Goal: Task Accomplishment & Management: Use online tool/utility

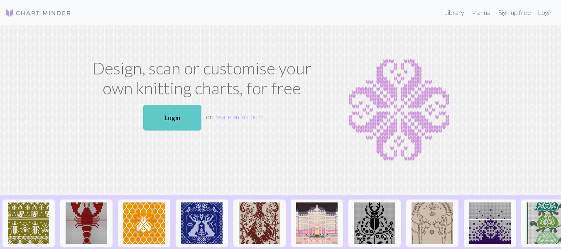
click at [178, 114] on link "Login" at bounding box center [172, 118] width 58 height 26
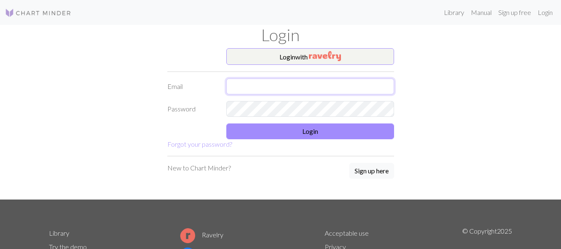
type input "[PERSON_NAME][EMAIL_ADDRESS][DOMAIN_NAME]"
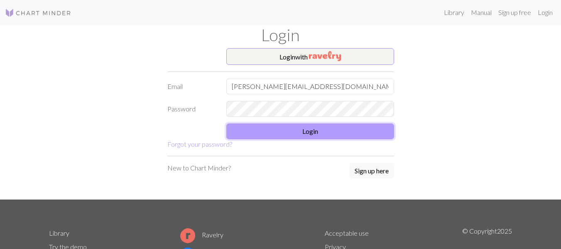
click at [277, 137] on button "Login" at bounding box center [310, 131] width 168 height 16
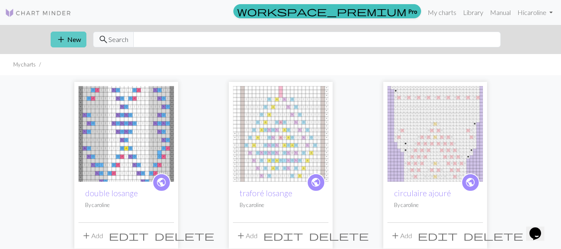
click at [69, 41] on button "add New" at bounding box center [69, 40] width 36 height 16
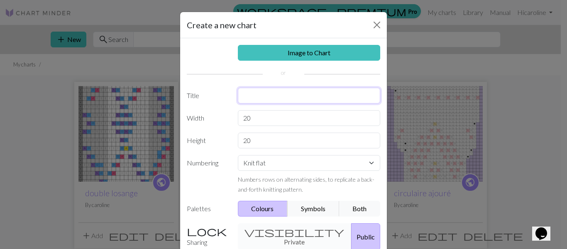
click at [264, 96] on input "text" at bounding box center [309, 96] width 143 height 16
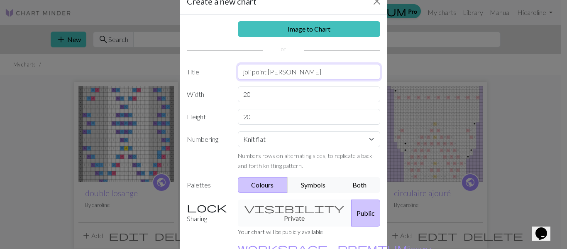
scroll to position [79, 0]
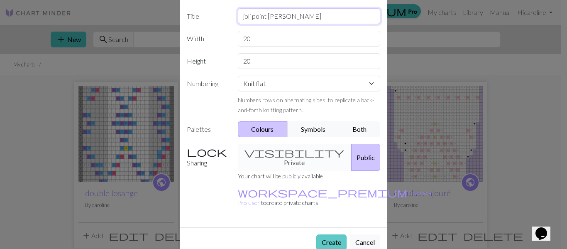
type input "joli point [PERSON_NAME]"
click at [331, 234] on button "Create" at bounding box center [331, 242] width 30 height 16
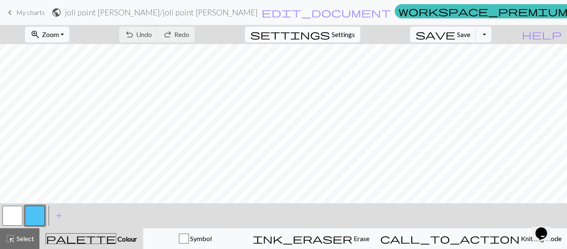
click at [354, 37] on span "Settings" at bounding box center [343, 34] width 23 height 10
select select "aran"
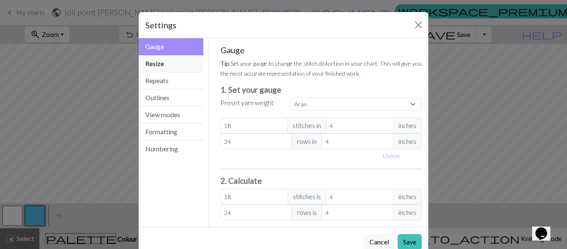
click at [190, 64] on button "Resize" at bounding box center [171, 63] width 65 height 17
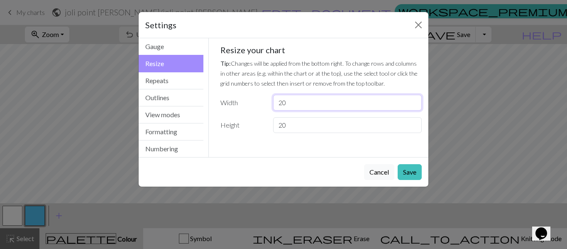
click at [293, 102] on input "20" at bounding box center [347, 103] width 149 height 16
type input "2"
type input "29"
click at [296, 125] on input "20" at bounding box center [347, 125] width 149 height 16
type input "2"
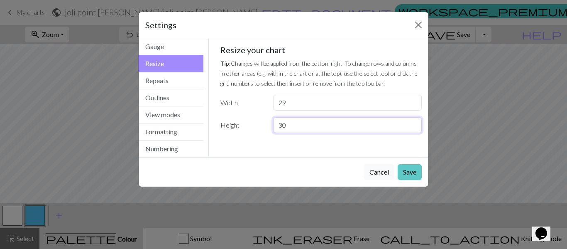
type input "30"
click at [404, 171] on button "Save" at bounding box center [410, 172] width 24 height 16
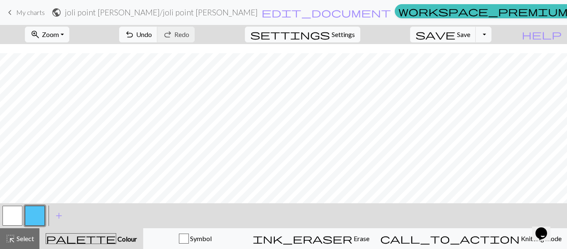
scroll to position [134, 0]
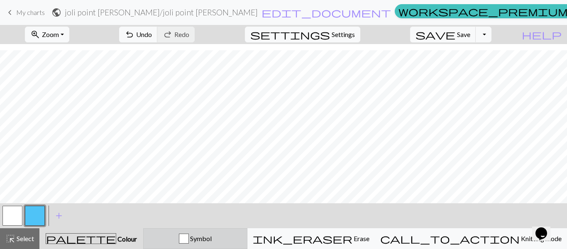
click at [212, 239] on span "Symbol" at bounding box center [200, 238] width 23 height 8
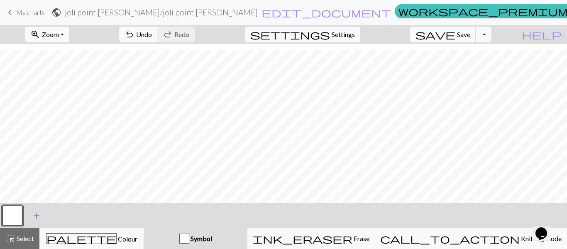
click at [36, 217] on span "add" at bounding box center [37, 216] width 10 height 12
click at [212, 239] on span "Symbol" at bounding box center [200, 238] width 23 height 8
click at [34, 217] on button "button" at bounding box center [35, 215] width 20 height 20
click at [40, 211] on button "button" at bounding box center [35, 215] width 20 height 20
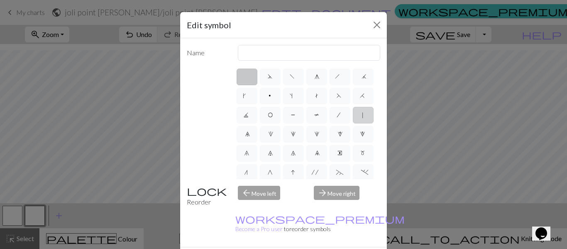
click at [361, 120] on span "|" at bounding box center [363, 116] width 4 height 8
click at [361, 115] on input "|" at bounding box center [363, 112] width 5 height 5
radio input "true"
click at [272, 50] on input "slip stitch" at bounding box center [309, 53] width 143 height 16
type input "s"
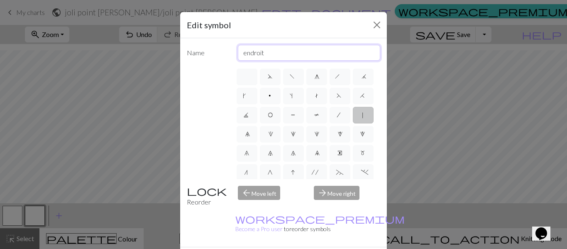
type input "endroit"
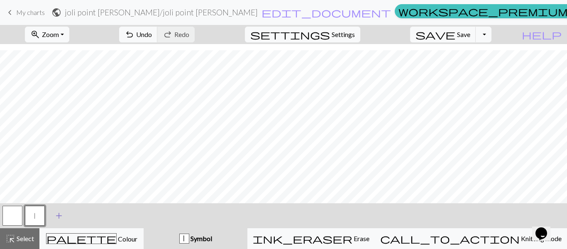
click at [57, 215] on span "add" at bounding box center [59, 216] width 10 height 12
click at [60, 217] on button "button" at bounding box center [57, 215] width 20 height 20
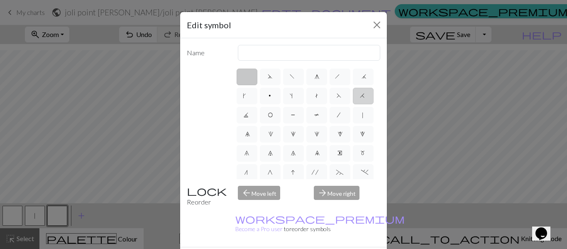
click at [360, 101] on span "H" at bounding box center [363, 97] width 7 height 8
click at [360, 96] on input "H" at bounding box center [362, 92] width 5 height 5
radio input "true"
click at [264, 55] on input "k2tog" at bounding box center [309, 53] width 143 height 16
type input "k"
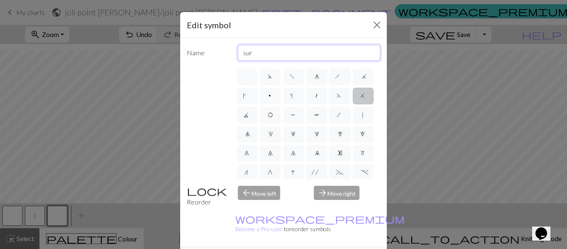
type input "surjet"
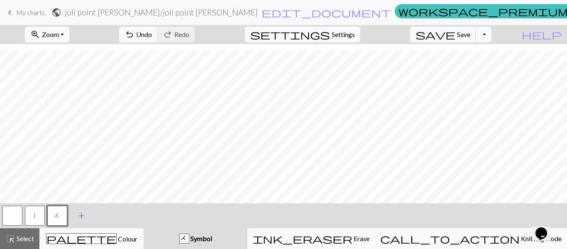
click at [79, 216] on span "add" at bounding box center [81, 216] width 10 height 12
click at [79, 216] on button "button" at bounding box center [80, 215] width 20 height 20
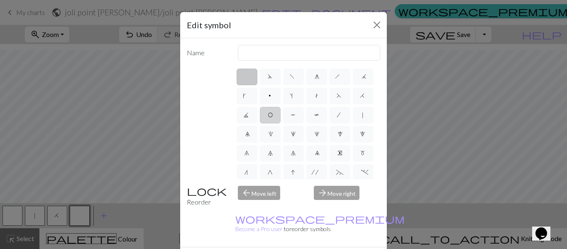
click at [273, 118] on span "O" at bounding box center [270, 116] width 5 height 8
click at [273, 115] on input "O" at bounding box center [270, 112] width 5 height 5
radio input "true"
drag, startPoint x: 251, startPoint y: 54, endPoint x: 222, endPoint y: 53, distance: 29.1
click at [222, 53] on div "Name yo" at bounding box center [283, 53] width 203 height 16
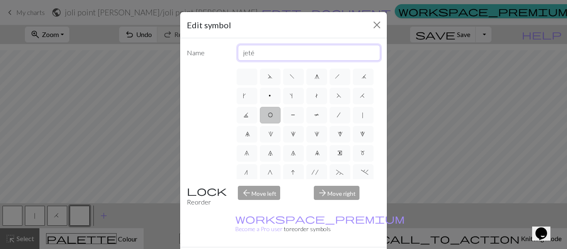
type input "jeté"
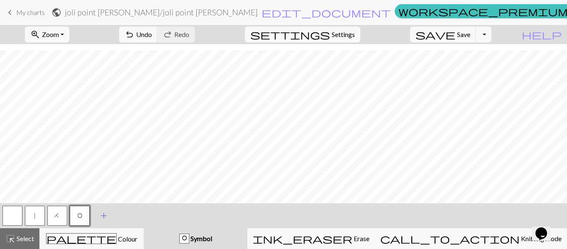
click at [104, 218] on span "add" at bounding box center [104, 216] width 10 height 12
click at [104, 218] on button "button" at bounding box center [102, 215] width 20 height 20
click at [104, 217] on button "button" at bounding box center [102, 215] width 20 height 20
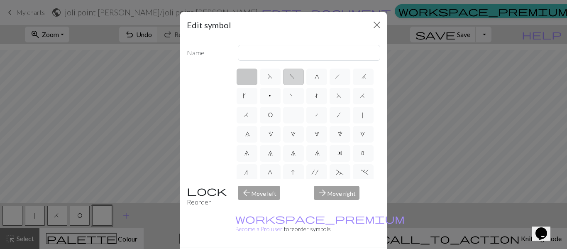
click at [290, 78] on span "f" at bounding box center [293, 77] width 7 height 8
click at [290, 77] on input "f" at bounding box center [292, 73] width 5 height 5
radio input "true"
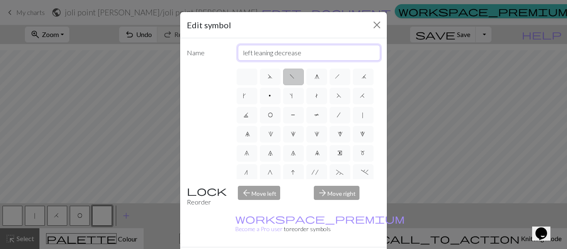
drag, startPoint x: 302, startPoint y: 50, endPoint x: 220, endPoint y: 51, distance: 82.6
click at [220, 51] on div "Name left leaning decrease" at bounding box center [283, 53] width 203 height 16
type input "envers"
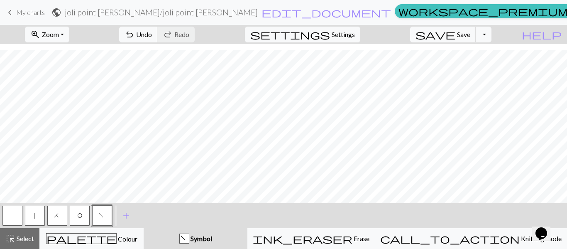
click at [30, 218] on button "|" at bounding box center [35, 215] width 20 height 20
click at [13, 212] on button "button" at bounding box center [12, 215] width 20 height 20
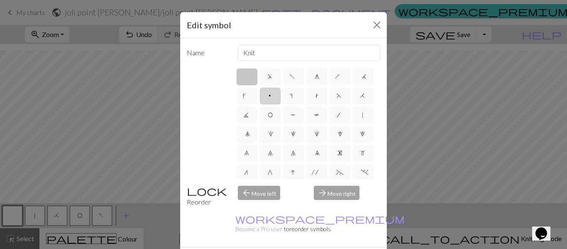
click at [281, 96] on label "p" at bounding box center [270, 96] width 21 height 17
click at [273, 96] on input "p" at bounding box center [270, 92] width 5 height 5
radio input "true"
drag, startPoint x: 258, startPoint y: 54, endPoint x: 221, endPoint y: 56, distance: 37.4
click at [221, 56] on div "Name purl" at bounding box center [283, 53] width 203 height 16
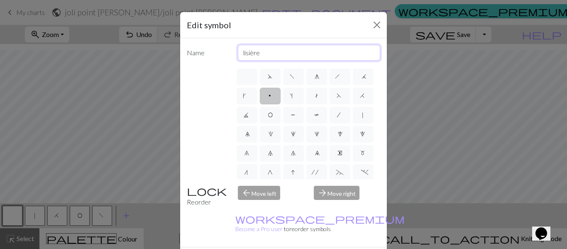
type input "lisière"
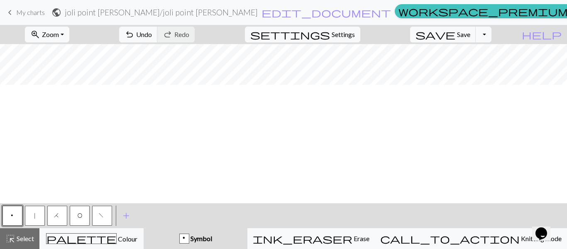
scroll to position [9, 0]
click at [152, 34] on span "Undo" at bounding box center [144, 34] width 16 height 8
click at [126, 216] on span "add" at bounding box center [126, 216] width 10 height 12
click at [126, 216] on button "button" at bounding box center [125, 215] width 20 height 20
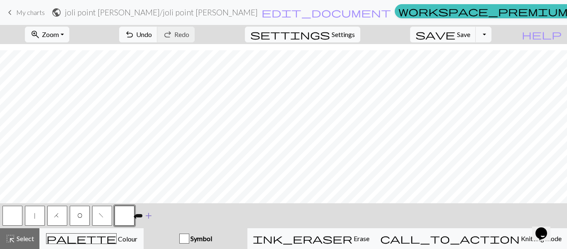
click at [126, 216] on button "button" at bounding box center [125, 215] width 20 height 20
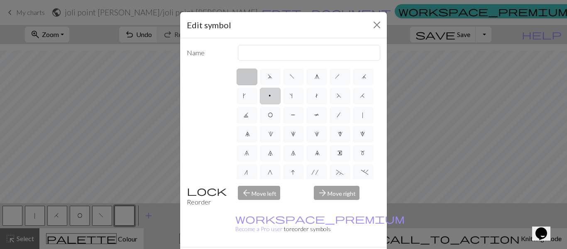
click at [281, 97] on label "p" at bounding box center [270, 96] width 21 height 17
click at [273, 96] on input "p" at bounding box center [270, 92] width 5 height 5
radio input "true"
drag, startPoint x: 258, startPoint y: 53, endPoint x: 219, endPoint y: 56, distance: 39.5
click at [219, 56] on div "Name purl" at bounding box center [283, 53] width 203 height 16
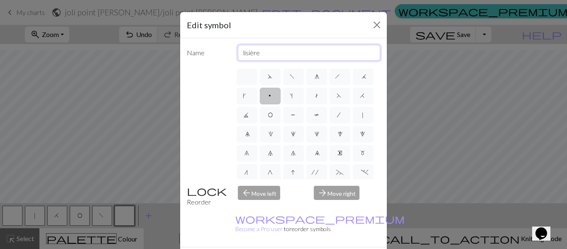
type input "lisière"
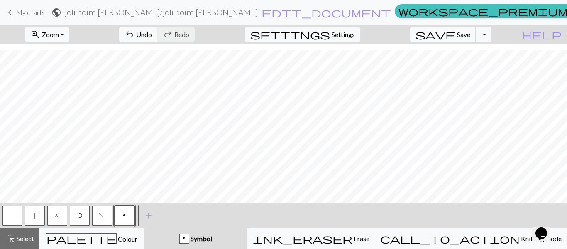
click at [125, 215] on span "p" at bounding box center [124, 216] width 5 height 8
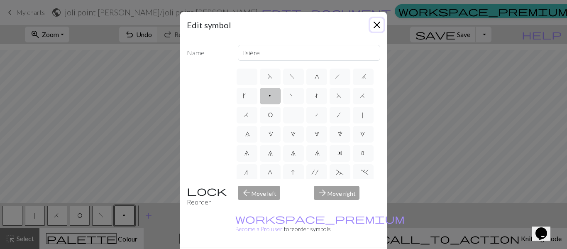
click at [373, 25] on button "Close" at bounding box center [376, 24] width 13 height 13
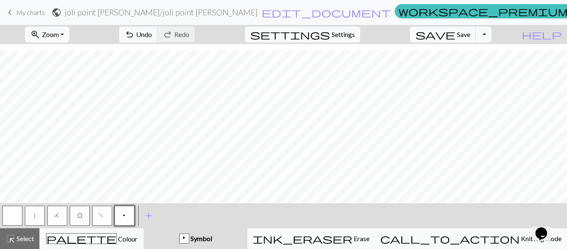
click at [34, 218] on span "|" at bounding box center [35, 216] width 4 height 8
click at [58, 217] on span "H" at bounding box center [57, 216] width 7 height 8
click at [39, 215] on button "|" at bounding box center [35, 215] width 20 height 20
click at [149, 215] on span "add" at bounding box center [149, 216] width 10 height 12
click at [149, 215] on button "button" at bounding box center [147, 215] width 20 height 20
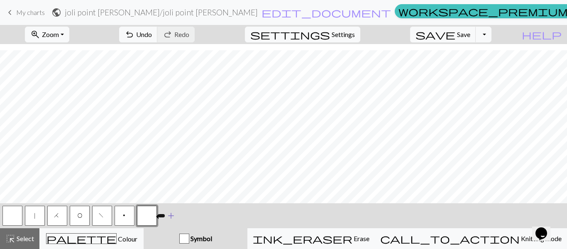
click at [149, 215] on button "button" at bounding box center [147, 215] width 20 height 20
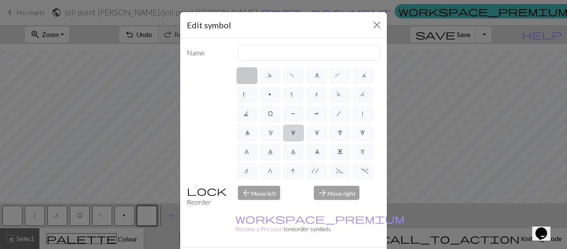
scroll to position [0, 0]
click at [283, 142] on label "2" at bounding box center [293, 134] width 21 height 17
click at [291, 134] on input "2" at bounding box center [293, 131] width 5 height 5
radio input "true"
type input "increase 2"
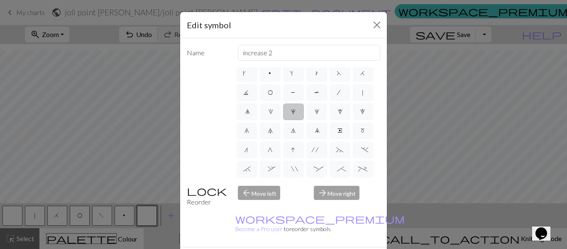
scroll to position [42, 0]
click at [268, 117] on span "7" at bounding box center [270, 112] width 5 height 8
click at [268, 148] on input "7" at bounding box center [270, 150] width 5 height 5
radio input "true"
drag, startPoint x: 277, startPoint y: 53, endPoint x: 208, endPoint y: 59, distance: 69.2
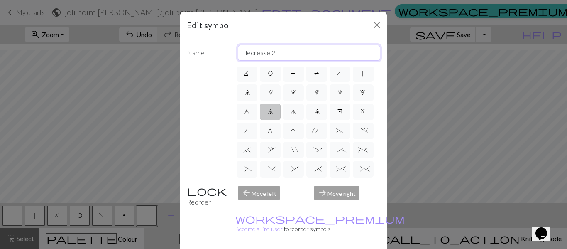
click at [208, 59] on div "Name decrease 2" at bounding box center [283, 53] width 203 height 16
type input "2 mailles ensemble endroit"
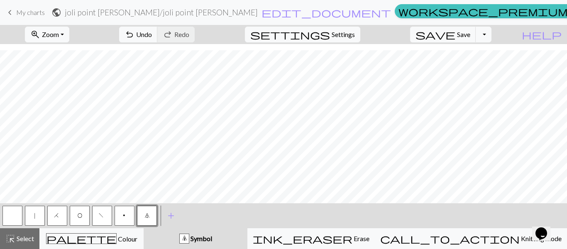
click at [34, 218] on span "|" at bounding box center [35, 216] width 4 height 8
click at [78, 218] on span "O" at bounding box center [79, 216] width 5 height 8
click at [36, 217] on span "|" at bounding box center [35, 216] width 4 height 8
click at [81, 218] on span "O" at bounding box center [79, 216] width 5 height 8
click at [42, 218] on button "|" at bounding box center [35, 215] width 20 height 20
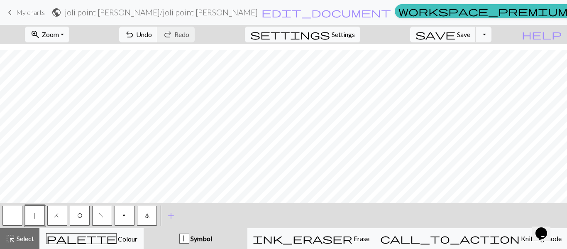
click at [52, 214] on button "H" at bounding box center [57, 215] width 20 height 20
click at [32, 218] on button "|" at bounding box center [35, 215] width 20 height 20
click at [149, 213] on span "7" at bounding box center [146, 216] width 5 height 8
click at [34, 218] on span "|" at bounding box center [35, 216] width 4 height 8
click at [80, 216] on span "O" at bounding box center [79, 216] width 5 height 8
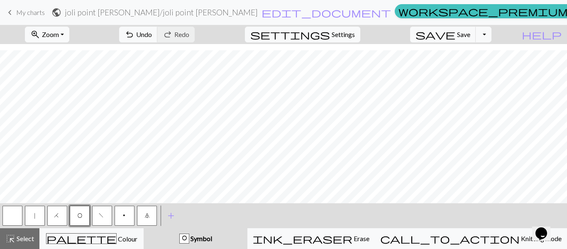
click at [34, 218] on span "|" at bounding box center [35, 216] width 4 height 8
click at [80, 217] on span "O" at bounding box center [79, 216] width 5 height 8
click at [37, 218] on button "|" at bounding box center [35, 215] width 20 height 20
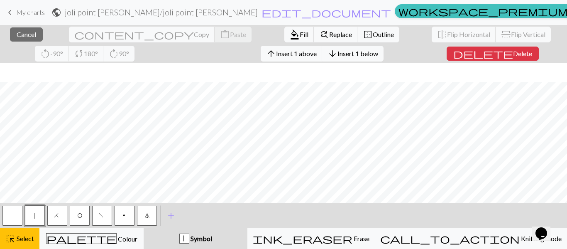
scroll to position [153, 0]
click at [276, 54] on span "Insert 1 above" at bounding box center [296, 53] width 41 height 8
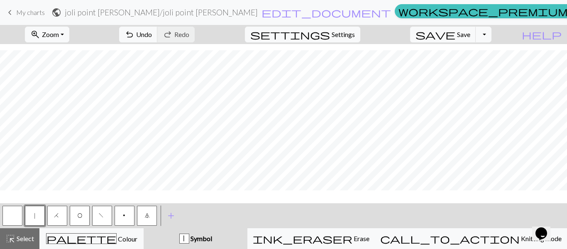
scroll to position [142, 0]
click at [103, 216] on span "f" at bounding box center [102, 216] width 7 height 8
click at [126, 217] on span "p" at bounding box center [124, 216] width 5 height 8
click at [128, 218] on button "p" at bounding box center [125, 215] width 20 height 20
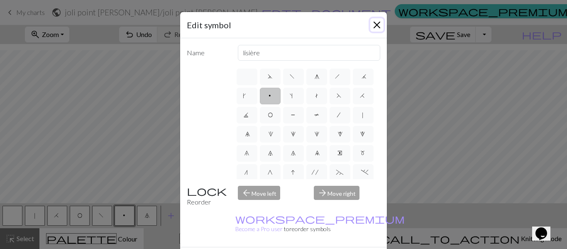
click at [378, 22] on button "Close" at bounding box center [376, 24] width 13 height 13
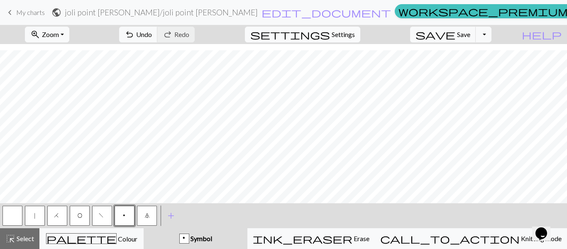
click at [355, 37] on span "Settings" at bounding box center [343, 34] width 23 height 10
select select "aran"
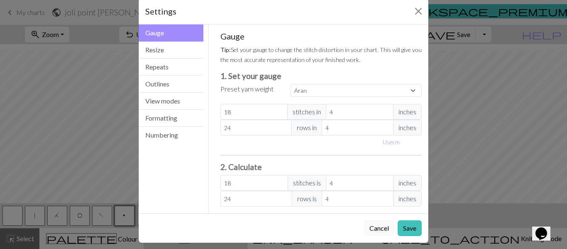
scroll to position [20, 0]
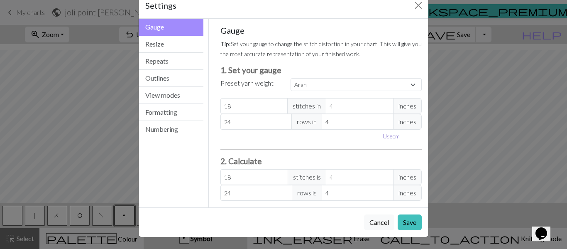
click at [393, 138] on button "Use cm" at bounding box center [391, 135] width 24 height 13
type input "10.16"
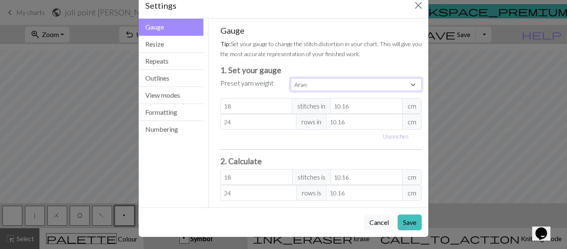
click at [412, 85] on select "Custom Square Lace Light Fingering Fingering Sport Double knit Worsted Aran Bul…" at bounding box center [356, 84] width 131 height 13
select select "lace"
click at [291, 78] on select "Custom Square Lace Light Fingering Fingering Sport Double knit Worsted Aran Bul…" at bounding box center [356, 84] width 131 height 13
type input "32"
type input "40"
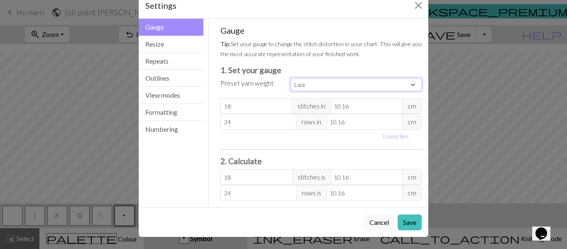
type input "32"
type input "40"
click at [412, 85] on select "Custom Square Lace Light Fingering Fingering Sport Double knit Worsted Aran Bul…" at bounding box center [356, 84] width 131 height 13
select select "lightfingering"
click at [291, 78] on select "Custom Square Lace Light Fingering Fingering Sport Double knit Worsted Aran Bul…" at bounding box center [356, 84] width 131 height 13
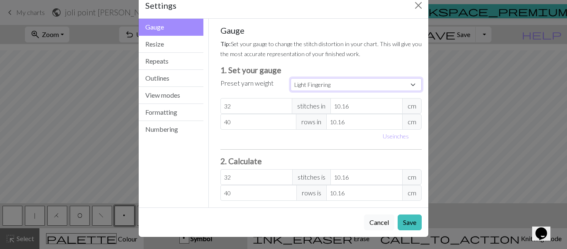
type input "38"
click at [405, 225] on button "Save" at bounding box center [410, 222] width 24 height 16
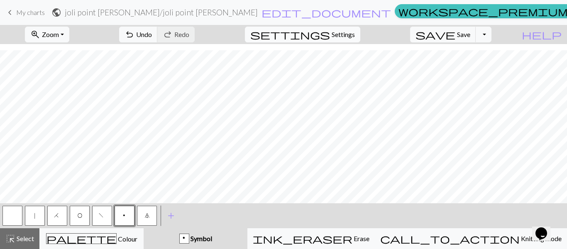
click at [354, 40] on button "settings Settings" at bounding box center [302, 35] width 115 height 16
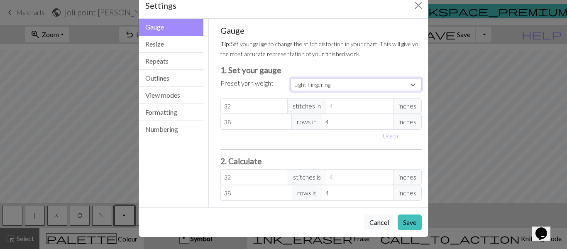
click at [412, 85] on select "Custom Square Lace Light Fingering Fingering Sport Double knit Worsted Aran Bul…" at bounding box center [356, 84] width 131 height 13
select select "fingering"
click at [291, 78] on select "Custom Square Lace Light Fingering Fingering Sport Double knit Worsted Aran Bul…" at bounding box center [356, 84] width 131 height 13
type input "28"
type input "36"
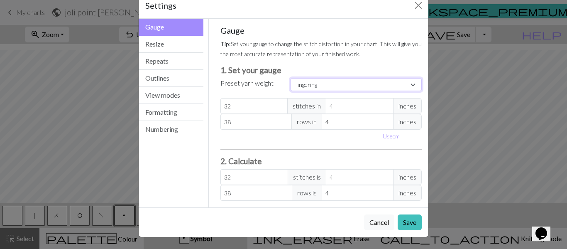
type input "28"
type input "36"
click at [387, 137] on button "Use cm" at bounding box center [391, 135] width 24 height 13
type input "10.16"
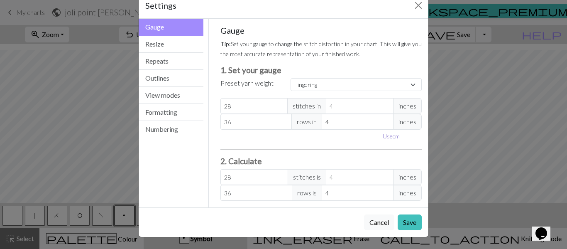
type input "10.16"
click at [403, 220] on button "Save" at bounding box center [410, 222] width 24 height 16
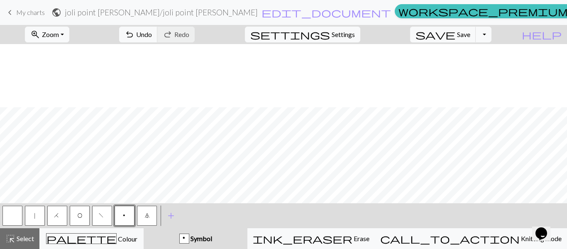
scroll to position [142, 0]
click at [100, 215] on span "f" at bounding box center [102, 216] width 7 height 8
click at [82, 220] on button "O" at bounding box center [80, 215] width 20 height 20
click at [39, 217] on button "|" at bounding box center [35, 215] width 20 height 20
click at [63, 220] on button "H" at bounding box center [57, 215] width 20 height 20
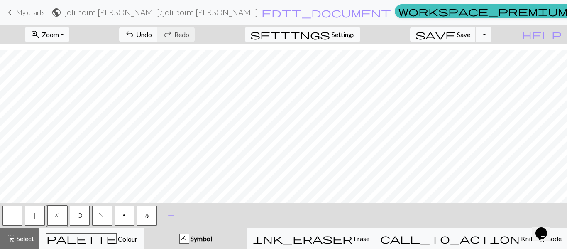
click at [34, 218] on span "|" at bounding box center [35, 216] width 4 height 8
click at [152, 35] on span "Undo" at bounding box center [144, 34] width 16 height 8
click at [152, 36] on span "Undo" at bounding box center [144, 34] width 16 height 8
click at [145, 217] on span "7" at bounding box center [146, 216] width 5 height 8
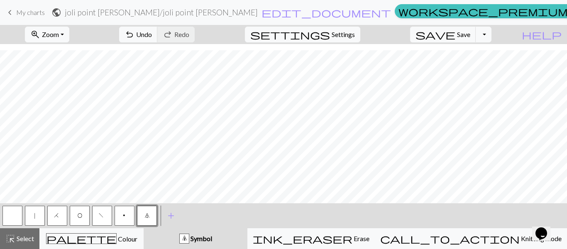
click at [40, 217] on button "|" at bounding box center [35, 215] width 20 height 20
click at [78, 217] on span "O" at bounding box center [79, 216] width 5 height 8
click at [39, 215] on button "|" at bounding box center [35, 215] width 20 height 20
click at [81, 216] on span "O" at bounding box center [79, 216] width 5 height 8
click at [37, 215] on button "|" at bounding box center [35, 215] width 20 height 20
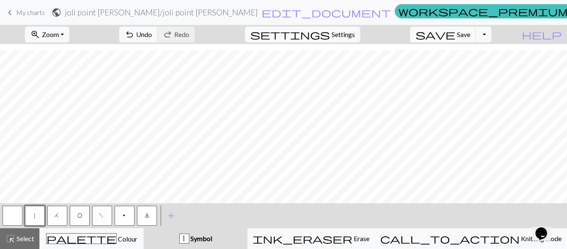
click at [60, 213] on button "H" at bounding box center [57, 215] width 20 height 20
click at [32, 211] on button "|" at bounding box center [35, 215] width 20 height 20
click at [146, 215] on span "7" at bounding box center [146, 216] width 5 height 8
click at [39, 214] on button "|" at bounding box center [35, 215] width 20 height 20
click at [81, 219] on span "O" at bounding box center [79, 216] width 5 height 8
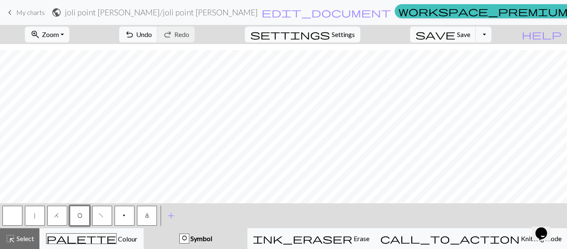
click at [37, 215] on button "|" at bounding box center [35, 215] width 20 height 20
click at [103, 217] on span "f" at bounding box center [102, 216] width 7 height 8
click at [35, 218] on span "|" at bounding box center [35, 216] width 4 height 8
click at [78, 214] on span "O" at bounding box center [79, 216] width 5 height 8
drag, startPoint x: 35, startPoint y: 217, endPoint x: 42, endPoint y: 215, distance: 7.2
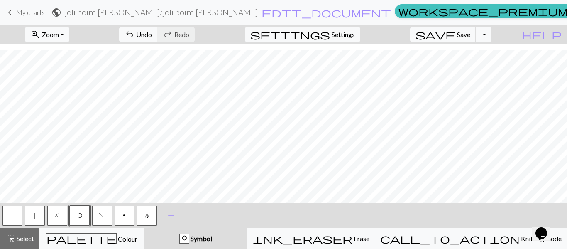
click at [36, 217] on span "|" at bounding box center [35, 216] width 4 height 8
click at [64, 214] on button "H" at bounding box center [57, 215] width 20 height 20
click at [150, 214] on button "7" at bounding box center [147, 215] width 20 height 20
click at [37, 217] on button "|" at bounding box center [35, 215] width 20 height 20
click at [80, 219] on span "O" at bounding box center [79, 216] width 5 height 8
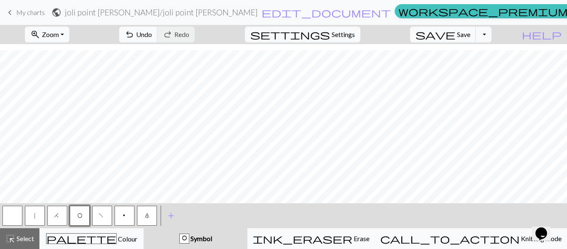
click at [33, 217] on span "|" at bounding box center [35, 216] width 4 height 8
drag, startPoint x: 81, startPoint y: 223, endPoint x: 111, endPoint y: 198, distance: 39.2
click at [81, 223] on button "O" at bounding box center [80, 215] width 20 height 20
click at [30, 214] on button "|" at bounding box center [35, 215] width 20 height 20
click at [60, 215] on button "H" at bounding box center [57, 215] width 20 height 20
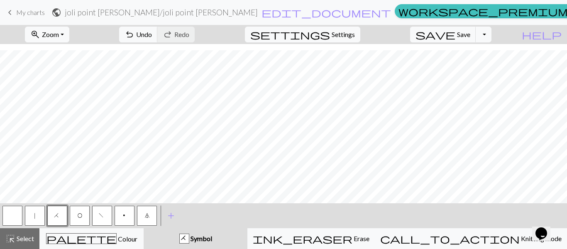
click at [151, 218] on button "7" at bounding box center [147, 215] width 20 height 20
click at [36, 217] on span "|" at bounding box center [35, 216] width 4 height 8
click at [77, 215] on span "O" at bounding box center [79, 216] width 5 height 8
click at [32, 216] on button "|" at bounding box center [35, 215] width 20 height 20
click at [103, 217] on span "f" at bounding box center [102, 216] width 7 height 8
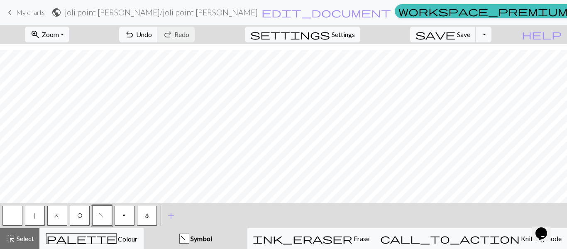
click at [33, 217] on button "|" at bounding box center [35, 215] width 20 height 20
drag, startPoint x: 75, startPoint y: 217, endPoint x: 109, endPoint y: 198, distance: 39.2
click at [75, 217] on button "O" at bounding box center [80, 215] width 20 height 20
click at [37, 220] on button "|" at bounding box center [35, 215] width 20 height 20
click at [77, 217] on span "O" at bounding box center [79, 216] width 5 height 8
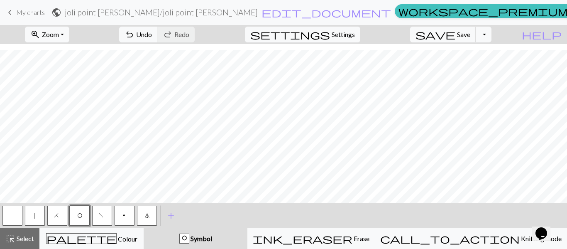
click at [34, 218] on span "|" at bounding box center [35, 216] width 4 height 8
click at [61, 218] on button "H" at bounding box center [57, 215] width 20 height 20
click at [37, 215] on button "|" at bounding box center [35, 215] width 20 height 20
click at [146, 218] on span "7" at bounding box center [146, 216] width 5 height 8
click at [37, 219] on button "|" at bounding box center [35, 215] width 20 height 20
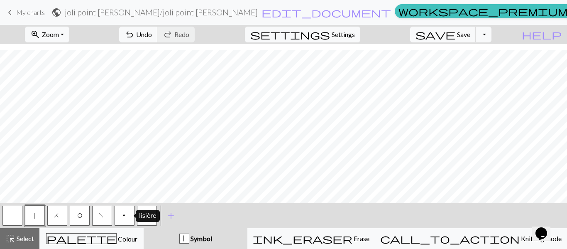
click at [129, 215] on button "p" at bounding box center [125, 215] width 20 height 20
click at [37, 219] on button "|" at bounding box center [35, 215] width 20 height 20
click at [81, 218] on span "O" at bounding box center [79, 216] width 5 height 8
click at [32, 215] on button "|" at bounding box center [35, 215] width 20 height 20
drag, startPoint x: 62, startPoint y: 221, endPoint x: 92, endPoint y: 200, distance: 36.7
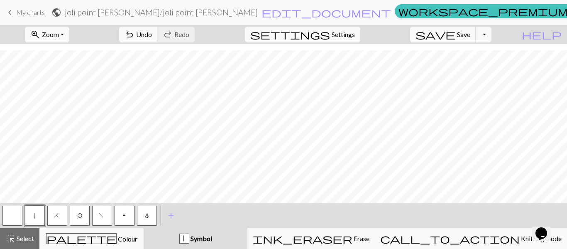
click at [62, 220] on button "H" at bounding box center [57, 215] width 20 height 20
click at [35, 219] on span "|" at bounding box center [35, 216] width 4 height 8
drag, startPoint x: 149, startPoint y: 215, endPoint x: 150, endPoint y: 200, distance: 15.8
click at [149, 215] on button "7" at bounding box center [147, 215] width 20 height 20
click at [35, 215] on span "|" at bounding box center [35, 216] width 4 height 8
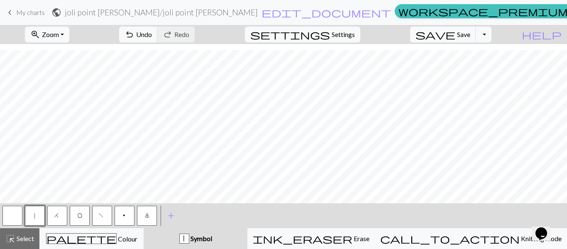
click at [81, 222] on button "O" at bounding box center [80, 215] width 20 height 20
click at [32, 220] on button "|" at bounding box center [35, 215] width 20 height 20
click at [59, 215] on span "H" at bounding box center [57, 216] width 7 height 8
click at [37, 214] on button "|" at bounding box center [35, 215] width 20 height 20
click at [146, 218] on span "7" at bounding box center [146, 216] width 5 height 8
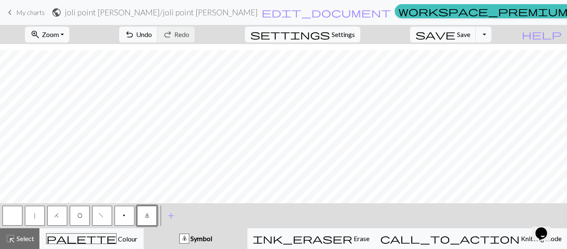
click at [76, 217] on button "O" at bounding box center [80, 215] width 20 height 20
click at [152, 37] on span "Undo" at bounding box center [144, 34] width 16 height 8
click at [147, 216] on span "7" at bounding box center [146, 216] width 5 height 8
click at [32, 218] on button "|" at bounding box center [35, 215] width 20 height 20
click at [99, 218] on button "f" at bounding box center [102, 215] width 20 height 20
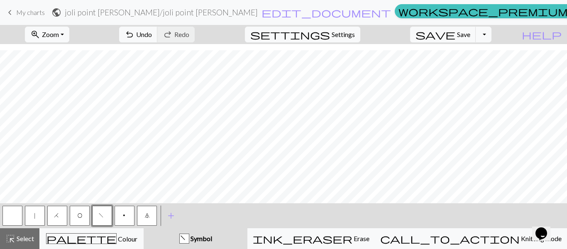
drag, startPoint x: 38, startPoint y: 217, endPoint x: 47, endPoint y: 210, distance: 11.3
click at [37, 217] on button "|" at bounding box center [35, 215] width 20 height 20
click at [35, 219] on span "|" at bounding box center [35, 216] width 4 height 8
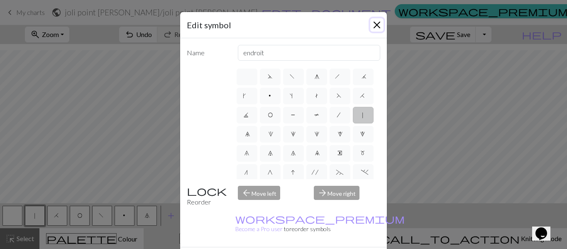
click at [379, 25] on button "Close" at bounding box center [376, 24] width 13 height 13
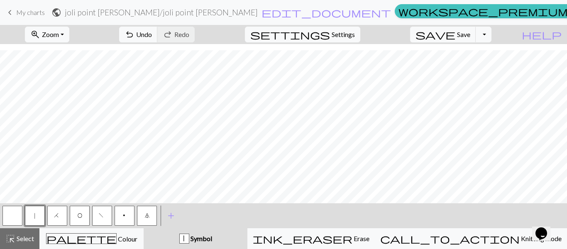
click at [85, 220] on button "O" at bounding box center [80, 215] width 20 height 20
click at [37, 215] on button "|" at bounding box center [35, 215] width 20 height 20
click at [78, 217] on span "O" at bounding box center [79, 216] width 5 height 8
click at [56, 218] on span "H" at bounding box center [57, 216] width 7 height 8
click at [31, 217] on button "|" at bounding box center [35, 215] width 20 height 20
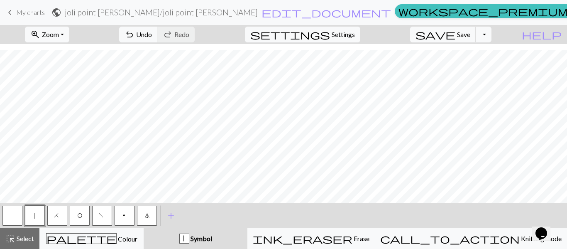
click at [146, 217] on span "7" at bounding box center [146, 216] width 5 height 8
click at [35, 219] on span "|" at bounding box center [35, 216] width 4 height 8
click at [76, 218] on button "O" at bounding box center [80, 215] width 20 height 20
click at [33, 217] on span "|" at bounding box center [35, 216] width 4 height 8
click at [83, 217] on button "O" at bounding box center [80, 215] width 20 height 20
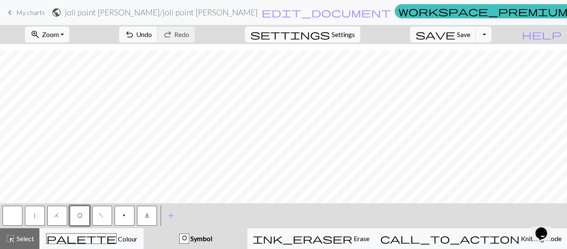
click at [43, 215] on button "|" at bounding box center [35, 215] width 20 height 20
click at [58, 217] on span "H" at bounding box center [57, 216] width 7 height 8
click at [35, 216] on span "|" at bounding box center [35, 216] width 4 height 8
drag, startPoint x: 148, startPoint y: 217, endPoint x: 145, endPoint y: 200, distance: 17.2
click at [147, 216] on span "7" at bounding box center [146, 216] width 5 height 8
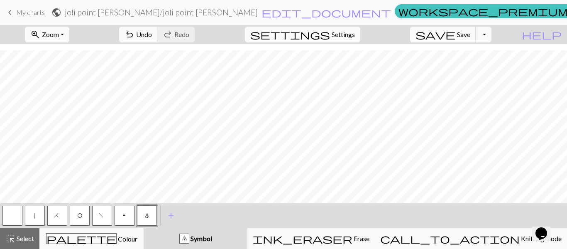
click at [37, 216] on button "|" at bounding box center [35, 215] width 20 height 20
click at [75, 220] on button "O" at bounding box center [80, 215] width 20 height 20
click at [98, 217] on button "f" at bounding box center [102, 215] width 20 height 20
click at [36, 217] on span "|" at bounding box center [35, 216] width 4 height 8
drag, startPoint x: 74, startPoint y: 221, endPoint x: 76, endPoint y: 217, distance: 4.8
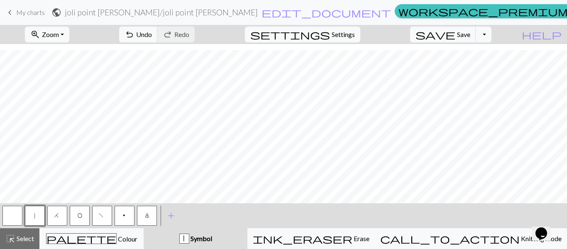
click at [74, 220] on button "O" at bounding box center [80, 215] width 20 height 20
drag, startPoint x: 41, startPoint y: 215, endPoint x: 44, endPoint y: 211, distance: 5.3
click at [40, 215] on button "|" at bounding box center [35, 215] width 20 height 20
click at [61, 218] on button "H" at bounding box center [57, 215] width 20 height 20
drag, startPoint x: 143, startPoint y: 216, endPoint x: 153, endPoint y: 197, distance: 21.5
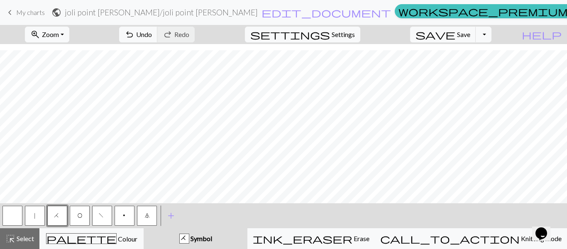
click at [143, 215] on button "7" at bounding box center [147, 215] width 20 height 20
click at [37, 218] on button "|" at bounding box center [35, 215] width 20 height 20
click at [82, 216] on span "O" at bounding box center [79, 216] width 5 height 8
click at [37, 216] on button "|" at bounding box center [35, 215] width 20 height 20
click at [35, 218] on span "|" at bounding box center [35, 216] width 4 height 8
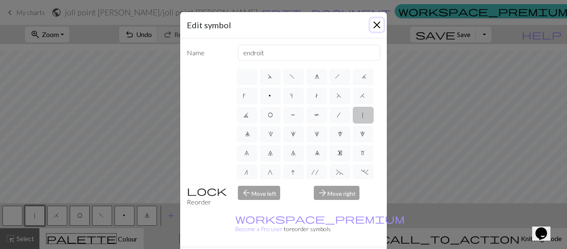
click at [379, 25] on button "Close" at bounding box center [376, 24] width 13 height 13
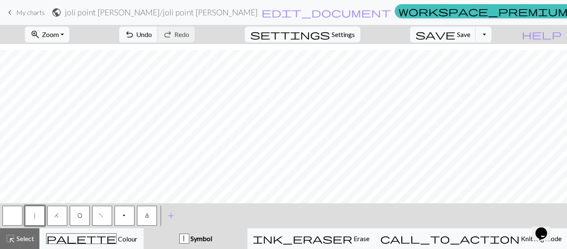
click at [79, 217] on span "O" at bounding box center [79, 216] width 5 height 8
click at [31, 217] on button "|" at bounding box center [35, 215] width 20 height 20
click at [57, 220] on span "H" at bounding box center [57, 216] width 7 height 8
click at [150, 218] on button "7" at bounding box center [147, 215] width 20 height 20
click at [35, 219] on span "|" at bounding box center [35, 216] width 4 height 8
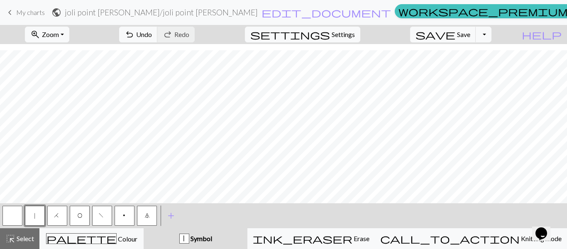
click at [83, 217] on button "O" at bounding box center [80, 215] width 20 height 20
click at [34, 216] on span "|" at bounding box center [35, 216] width 4 height 8
click at [99, 217] on button "f" at bounding box center [102, 215] width 20 height 20
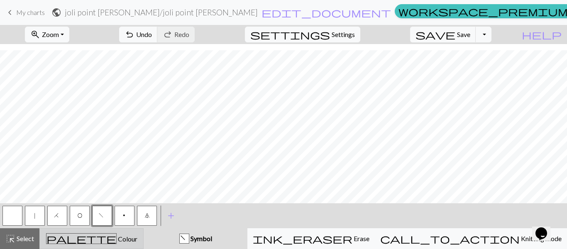
click at [119, 242] on span "Colour" at bounding box center [127, 238] width 21 height 8
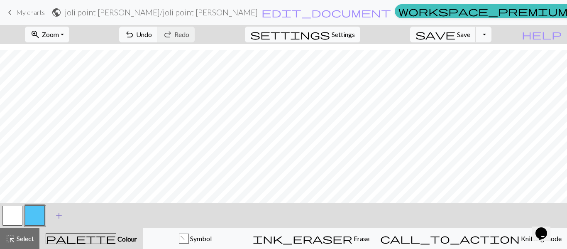
click at [61, 216] on span "add" at bounding box center [59, 216] width 10 height 12
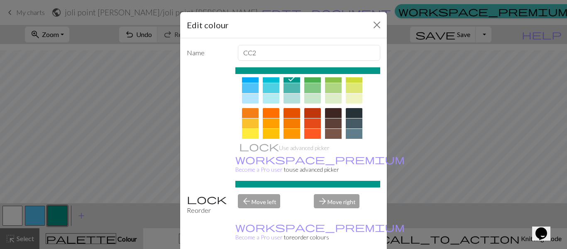
scroll to position [103, 0]
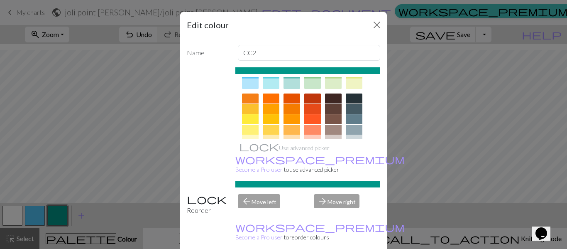
click at [246, 128] on div at bounding box center [250, 130] width 17 height 10
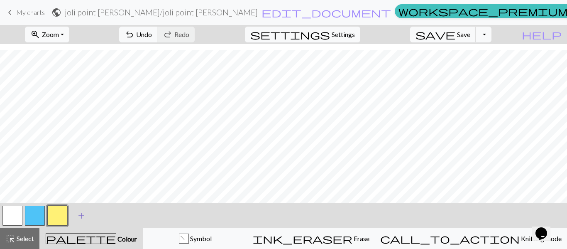
click at [77, 215] on span "add" at bounding box center [81, 216] width 10 height 12
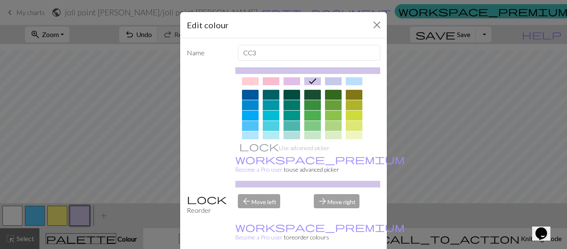
scroll to position [55, 0]
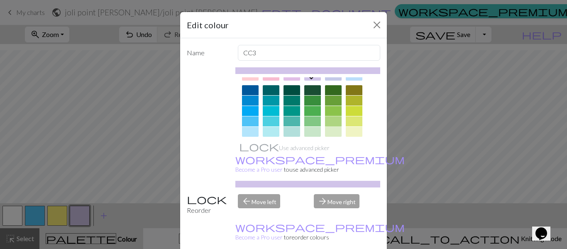
click at [330, 122] on div at bounding box center [333, 121] width 17 height 10
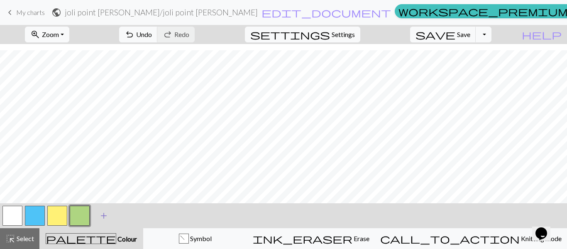
click at [106, 215] on span "add" at bounding box center [104, 216] width 10 height 12
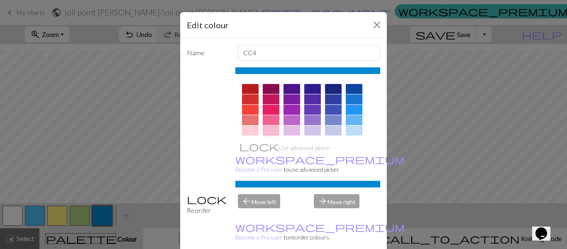
click at [269, 129] on div at bounding box center [271, 130] width 17 height 10
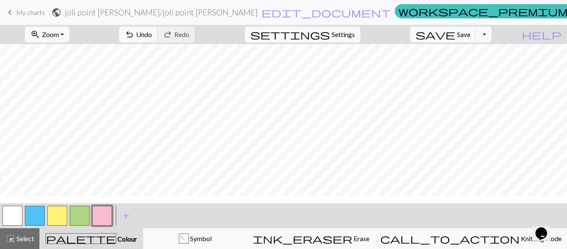
scroll to position [93, 0]
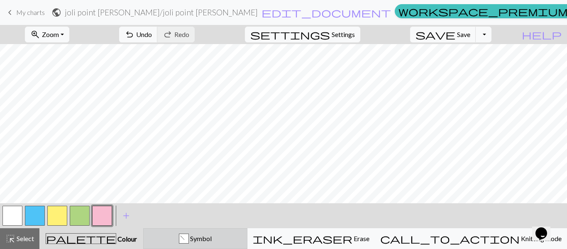
click at [212, 238] on span "Symbol" at bounding box center [200, 238] width 23 height 8
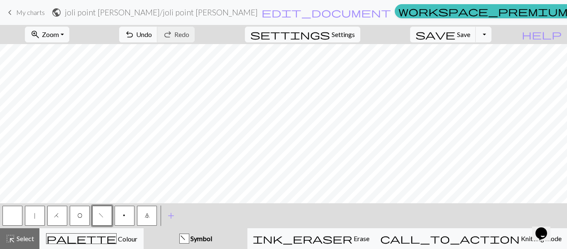
click at [35, 212] on span "|" at bounding box center [35, 216] width 4 height 8
click at [81, 219] on span "O" at bounding box center [79, 216] width 5 height 8
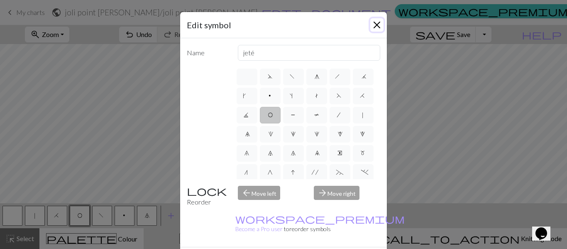
click at [371, 25] on button "Close" at bounding box center [376, 24] width 13 height 13
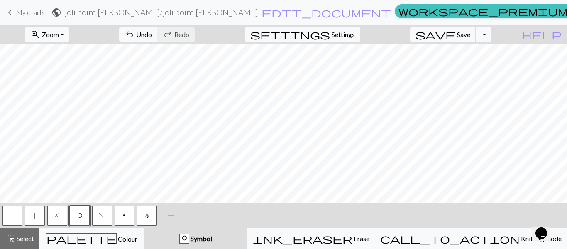
click at [51, 220] on button "H" at bounding box center [57, 215] width 20 height 20
click at [32, 220] on button "|" at bounding box center [35, 215] width 20 height 20
drag, startPoint x: 145, startPoint y: 219, endPoint x: 204, endPoint y: 197, distance: 63.3
click at [145, 219] on span "7" at bounding box center [146, 216] width 5 height 8
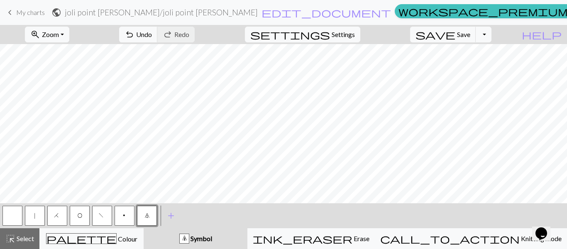
drag, startPoint x: 75, startPoint y: 215, endPoint x: 152, endPoint y: 199, distance: 78.5
click at [76, 215] on button "O" at bounding box center [80, 215] width 20 height 20
click at [34, 214] on span "|" at bounding box center [35, 216] width 4 height 8
click at [78, 218] on span "O" at bounding box center [79, 216] width 5 height 8
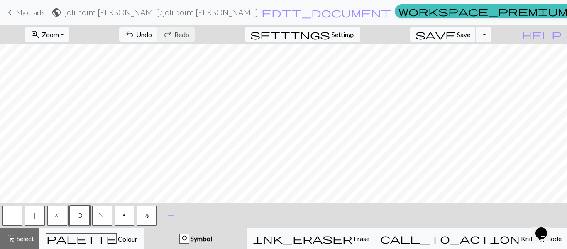
drag, startPoint x: 34, startPoint y: 220, endPoint x: 37, endPoint y: 217, distance: 4.4
click at [34, 219] on span "|" at bounding box center [35, 216] width 4 height 8
click at [33, 218] on button "|" at bounding box center [35, 215] width 20 height 20
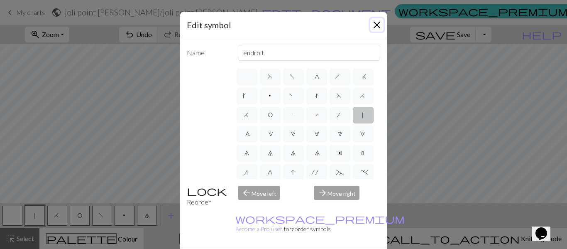
click at [374, 29] on button "Close" at bounding box center [376, 24] width 13 height 13
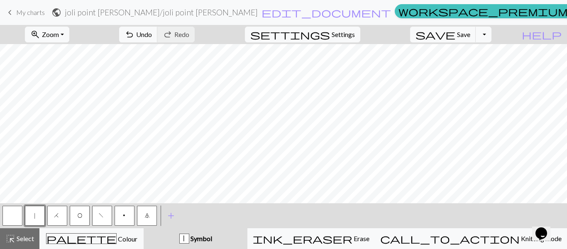
click at [76, 221] on button "O" at bounding box center [80, 215] width 20 height 20
click at [31, 217] on button "|" at bounding box center [35, 215] width 20 height 20
drag, startPoint x: 59, startPoint y: 215, endPoint x: 73, endPoint y: 205, distance: 17.4
click at [61, 212] on button "H" at bounding box center [57, 215] width 20 height 20
click at [34, 215] on span "|" at bounding box center [35, 216] width 4 height 8
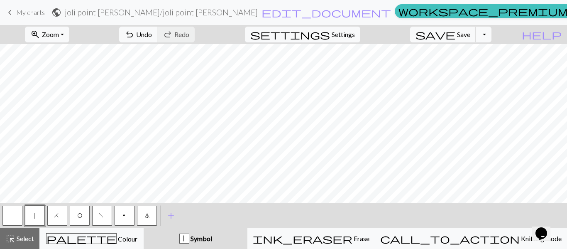
click at [147, 221] on button "7" at bounding box center [147, 215] width 20 height 20
drag, startPoint x: 31, startPoint y: 212, endPoint x: 48, endPoint y: 200, distance: 20.8
click at [33, 210] on button "|" at bounding box center [35, 215] width 20 height 20
drag, startPoint x: 81, startPoint y: 215, endPoint x: 83, endPoint y: 208, distance: 8.0
click at [80, 215] on span "O" at bounding box center [79, 216] width 5 height 8
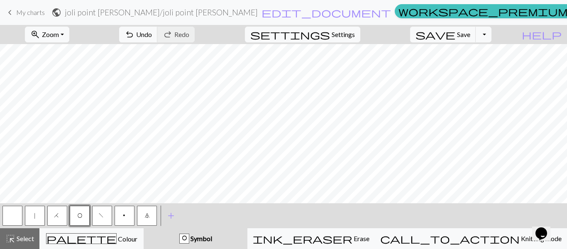
click at [38, 216] on button "|" at bounding box center [35, 215] width 20 height 20
drag, startPoint x: 82, startPoint y: 215, endPoint x: 90, endPoint y: 199, distance: 17.6
click at [83, 210] on button "O" at bounding box center [80, 215] width 20 height 20
drag, startPoint x: 35, startPoint y: 218, endPoint x: 59, endPoint y: 198, distance: 31.5
click at [37, 217] on button "|" at bounding box center [35, 215] width 20 height 20
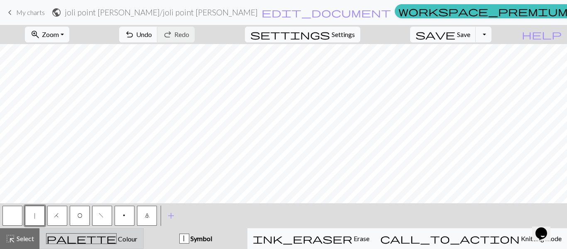
click at [138, 237] on div "palette Colour Colour" at bounding box center [91, 238] width 93 height 11
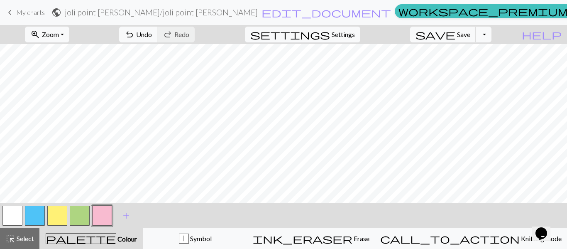
drag, startPoint x: 59, startPoint y: 216, endPoint x: 67, endPoint y: 199, distance: 18.4
click at [59, 216] on button "button" at bounding box center [57, 215] width 20 height 20
click at [103, 217] on button "button" at bounding box center [102, 215] width 20 height 20
click at [80, 219] on button "button" at bounding box center [80, 215] width 20 height 20
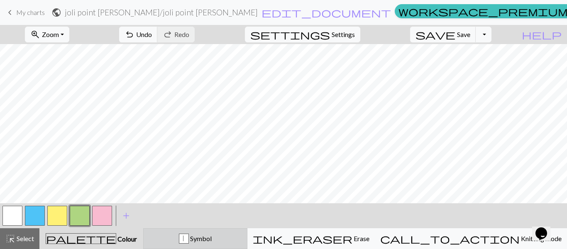
click at [242, 240] on div "| Symbol" at bounding box center [195, 238] width 93 height 10
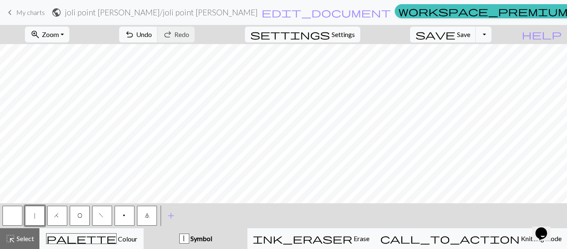
click at [105, 218] on button "f" at bounding box center [102, 215] width 20 height 20
click at [81, 217] on span "O" at bounding box center [79, 216] width 5 height 8
drag, startPoint x: 37, startPoint y: 214, endPoint x: 44, endPoint y: 209, distance: 9.0
click at [37, 214] on button "|" at bounding box center [35, 215] width 20 height 20
click at [57, 217] on span "H" at bounding box center [57, 216] width 7 height 8
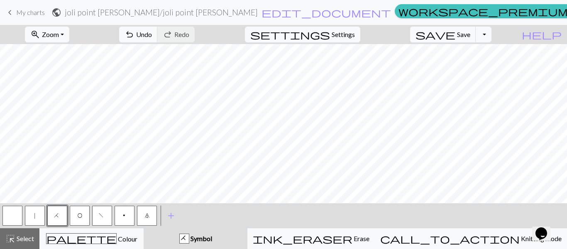
click at [34, 217] on span "|" at bounding box center [35, 216] width 4 height 8
drag, startPoint x: 146, startPoint y: 218, endPoint x: 144, endPoint y: 213, distance: 5.1
click at [144, 218] on span "7" at bounding box center [146, 216] width 5 height 8
click at [77, 219] on span "O" at bounding box center [79, 216] width 5 height 8
click at [35, 218] on span "|" at bounding box center [35, 216] width 4 height 8
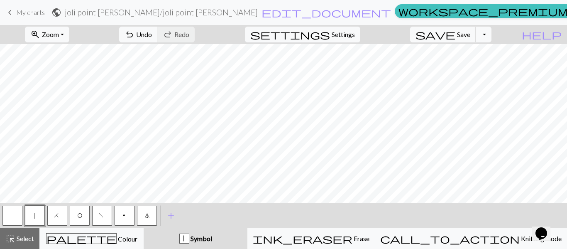
click at [77, 219] on span "O" at bounding box center [79, 216] width 5 height 8
click at [34, 223] on button "|" at bounding box center [35, 215] width 20 height 20
click at [57, 215] on span "H" at bounding box center [57, 216] width 7 height 8
click at [37, 214] on button "|" at bounding box center [35, 215] width 20 height 20
drag, startPoint x: 147, startPoint y: 217, endPoint x: 151, endPoint y: 203, distance: 15.1
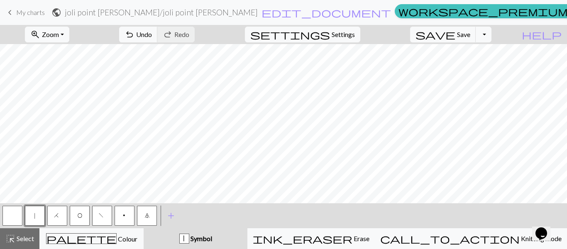
click at [147, 217] on span "7" at bounding box center [146, 216] width 5 height 8
click at [78, 217] on span "O" at bounding box center [79, 216] width 5 height 8
click at [32, 214] on button "|" at bounding box center [35, 215] width 20 height 20
click at [77, 218] on button "O" at bounding box center [80, 215] width 20 height 20
click at [38, 215] on button "|" at bounding box center [35, 215] width 20 height 20
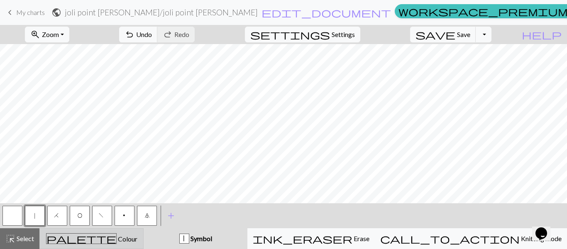
click at [137, 238] on div "palette Colour Colour" at bounding box center [91, 238] width 93 height 11
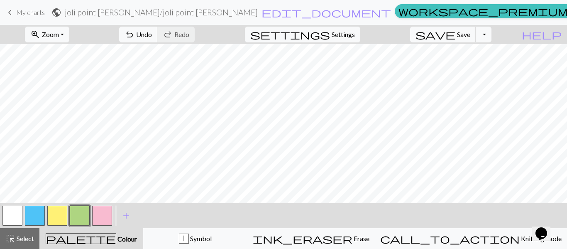
click at [58, 215] on button "button" at bounding box center [57, 215] width 20 height 20
click at [107, 220] on button "button" at bounding box center [102, 215] width 20 height 20
click at [72, 218] on button "button" at bounding box center [80, 215] width 20 height 20
click at [6, 216] on button "button" at bounding box center [12, 215] width 20 height 20
click at [158, 35] on button "undo Undo Undo" at bounding box center [138, 35] width 39 height 16
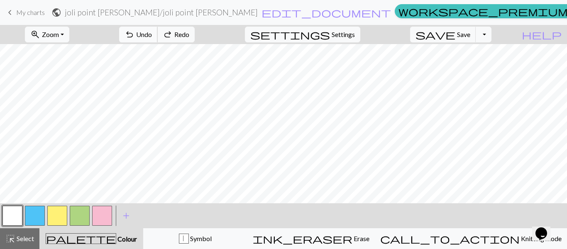
click at [158, 35] on button "undo Undo Undo" at bounding box center [138, 35] width 39 height 16
click at [152, 35] on span "Undo" at bounding box center [144, 34] width 16 height 8
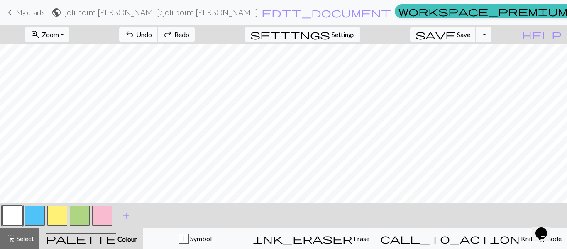
click at [152, 35] on span "Undo" at bounding box center [144, 34] width 16 height 8
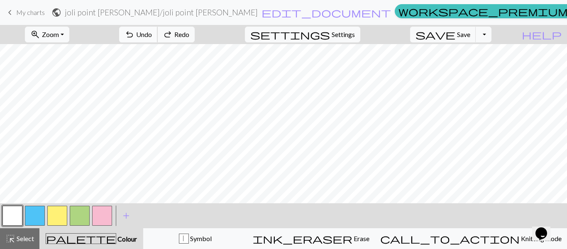
click at [152, 35] on span "Undo" at bounding box center [144, 34] width 16 height 8
click at [152, 36] on span "Undo" at bounding box center [144, 34] width 16 height 8
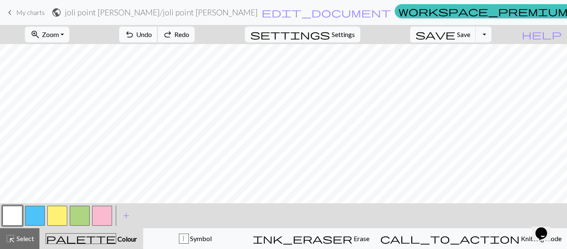
click at [152, 36] on span "Undo" at bounding box center [144, 34] width 16 height 8
click at [152, 37] on span "Undo" at bounding box center [144, 34] width 16 height 8
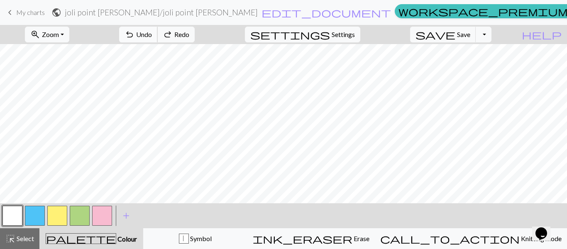
click at [152, 37] on span "Undo" at bounding box center [144, 34] width 16 height 8
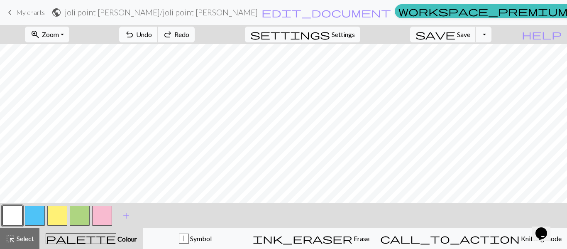
click at [152, 37] on span "Undo" at bounding box center [144, 34] width 16 height 8
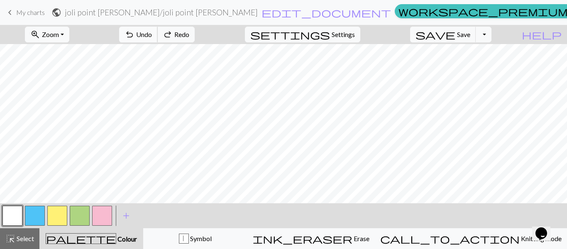
click at [152, 37] on span "Undo" at bounding box center [144, 34] width 16 height 8
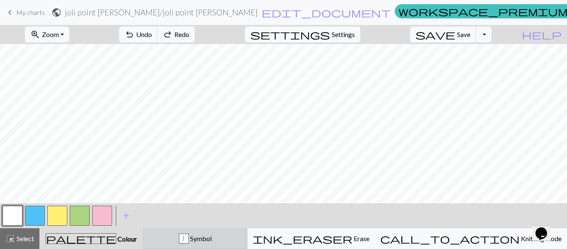
click at [185, 243] on div "| Symbol" at bounding box center [195, 238] width 93 height 10
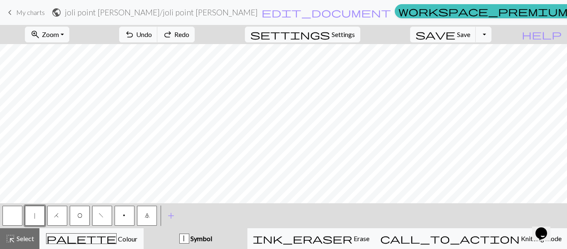
click at [42, 210] on button "|" at bounding box center [35, 215] width 20 height 20
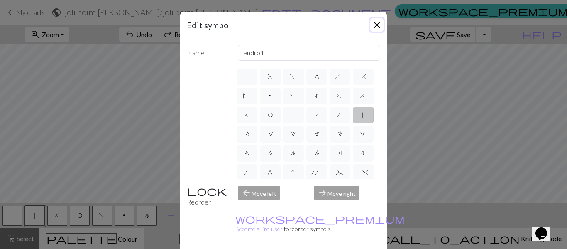
click at [378, 23] on button "Close" at bounding box center [376, 24] width 13 height 13
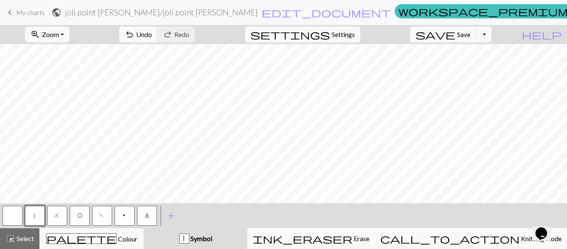
click at [76, 215] on button "O" at bounding box center [80, 215] width 20 height 20
click at [37, 219] on button "|" at bounding box center [35, 215] width 20 height 20
drag, startPoint x: 79, startPoint y: 220, endPoint x: 103, endPoint y: 201, distance: 30.1
click at [78, 220] on span "O" at bounding box center [79, 216] width 5 height 8
drag, startPoint x: 37, startPoint y: 216, endPoint x: 51, endPoint y: 206, distance: 17.3
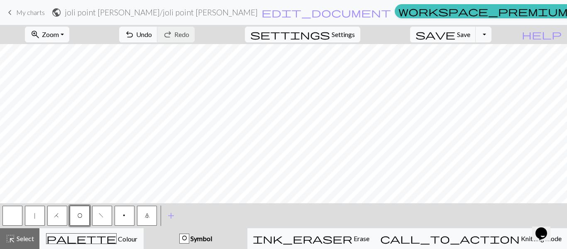
click at [37, 216] on button "|" at bounding box center [35, 215] width 20 height 20
drag, startPoint x: 55, startPoint y: 213, endPoint x: 63, endPoint y: 206, distance: 11.2
click at [55, 214] on span "H" at bounding box center [57, 216] width 7 height 8
drag, startPoint x: 39, startPoint y: 217, endPoint x: 42, endPoint y: 212, distance: 5.8
click at [39, 216] on button "|" at bounding box center [35, 215] width 20 height 20
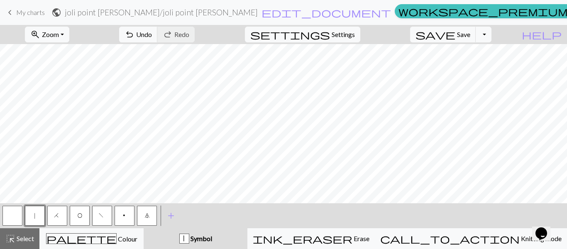
drag, startPoint x: 146, startPoint y: 218, endPoint x: 154, endPoint y: 199, distance: 20.9
click at [147, 214] on span "7" at bounding box center [146, 216] width 5 height 8
click at [39, 219] on button "|" at bounding box center [35, 215] width 20 height 20
click at [82, 213] on span "O" at bounding box center [79, 216] width 5 height 8
click at [34, 215] on span "|" at bounding box center [35, 216] width 4 height 8
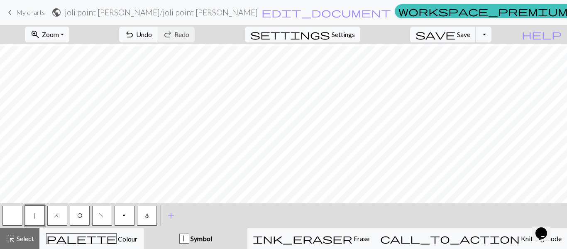
click at [79, 211] on button "O" at bounding box center [80, 215] width 20 height 20
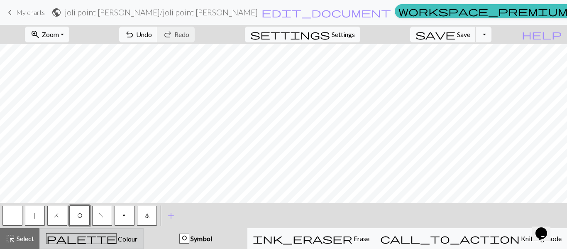
click at [138, 239] on div "palette Colour Colour" at bounding box center [91, 238] width 93 height 11
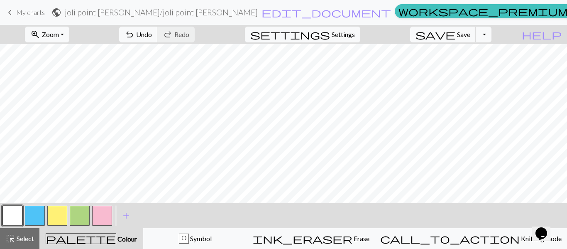
click at [54, 212] on button "button" at bounding box center [57, 215] width 20 height 20
click at [99, 217] on button "button" at bounding box center [102, 215] width 20 height 20
drag, startPoint x: 78, startPoint y: 214, endPoint x: 95, endPoint y: 198, distance: 24.1
click at [78, 214] on button "button" at bounding box center [80, 215] width 20 height 20
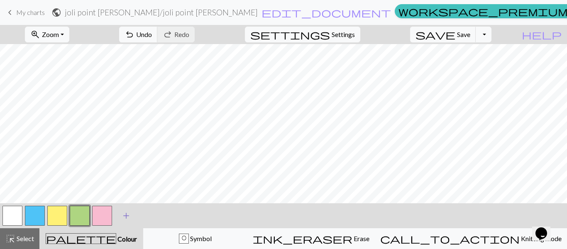
click at [125, 220] on span "add" at bounding box center [126, 216] width 10 height 12
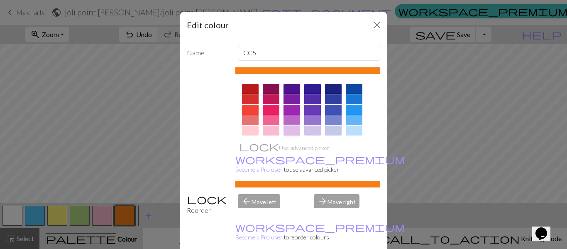
click at [292, 132] on div at bounding box center [291, 130] width 17 height 10
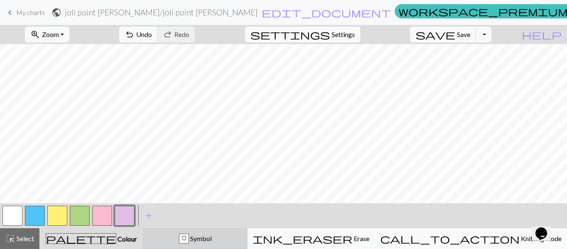
click at [212, 241] on span "Symbol" at bounding box center [200, 238] width 23 height 8
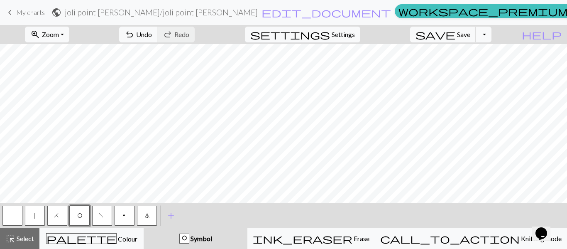
drag, startPoint x: 126, startPoint y: 216, endPoint x: 138, endPoint y: 213, distance: 12.5
click at [125, 216] on span "p" at bounding box center [124, 216] width 5 height 8
click at [470, 36] on span "Save" at bounding box center [463, 34] width 13 height 8
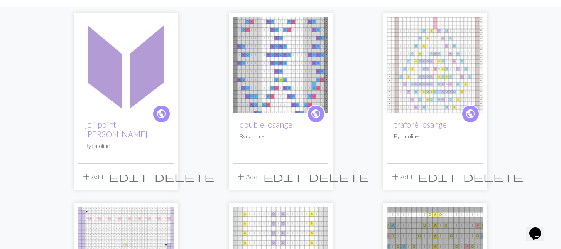
scroll to position [83, 0]
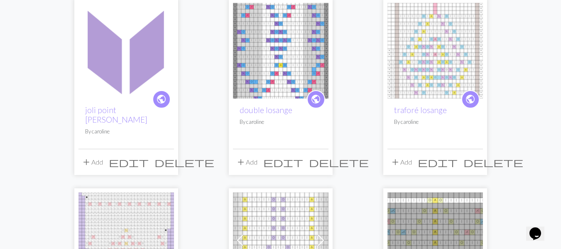
click at [120, 105] on div "public joli point ajouré By [PERSON_NAME]" at bounding box center [125, 123] width 95 height 50
click at [122, 112] on link "joli point [PERSON_NAME]" at bounding box center [116, 114] width 62 height 19
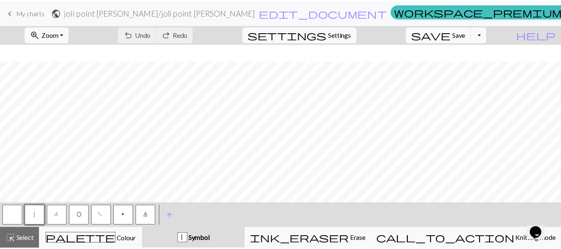
scroll to position [142, 0]
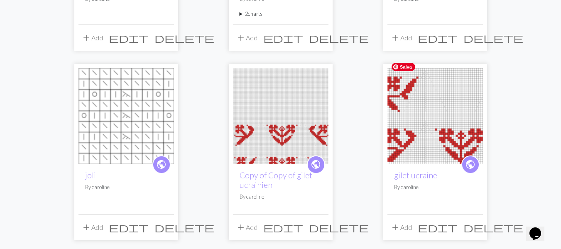
scroll to position [415, 0]
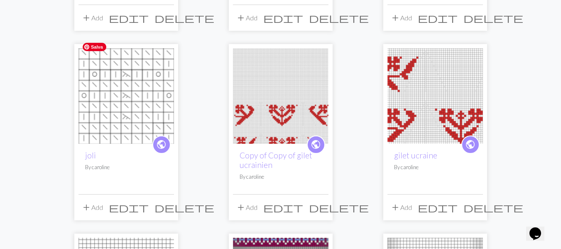
click at [107, 101] on img at bounding box center [125, 95] width 95 height 95
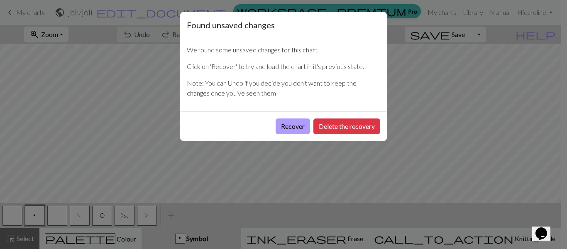
click at [285, 129] on button "Recover" at bounding box center [293, 126] width 34 height 16
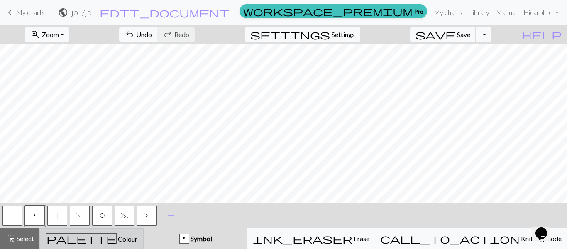
click at [114, 232] on button "palette Colour Colour" at bounding box center [91, 238] width 104 height 21
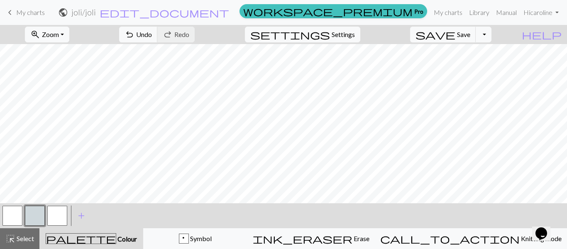
click at [36, 210] on button "button" at bounding box center [35, 215] width 20 height 20
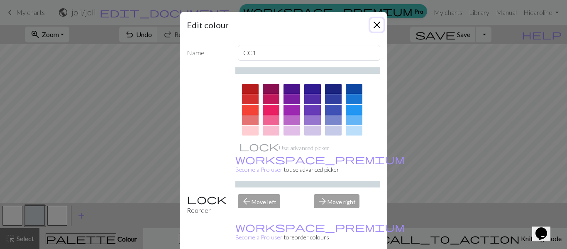
click at [370, 26] on button "Close" at bounding box center [376, 24] width 13 height 13
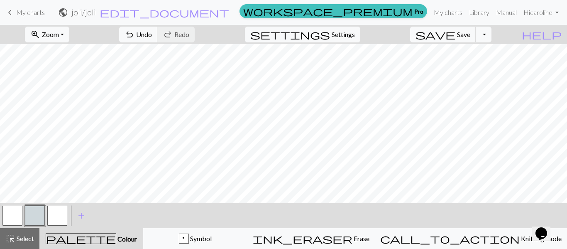
click at [61, 216] on button "button" at bounding box center [57, 215] width 20 height 20
click at [51, 214] on button "button" at bounding box center [57, 215] width 20 height 20
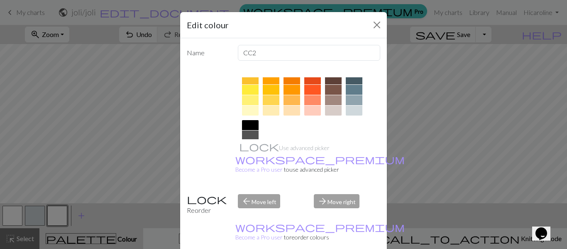
scroll to position [111, 0]
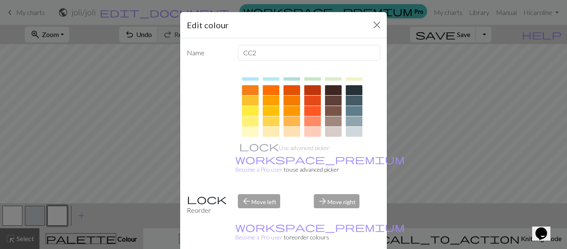
click at [251, 119] on div at bounding box center [250, 121] width 17 height 10
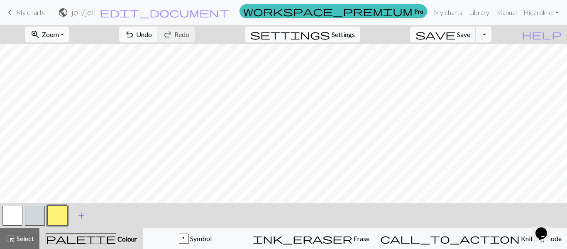
click at [81, 218] on span "add" at bounding box center [81, 216] width 10 height 12
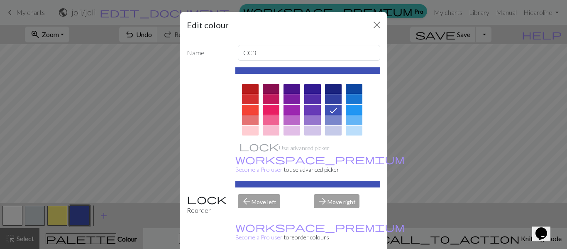
click at [269, 121] on div at bounding box center [271, 120] width 17 height 10
